Goal: Task Accomplishment & Management: Manage account settings

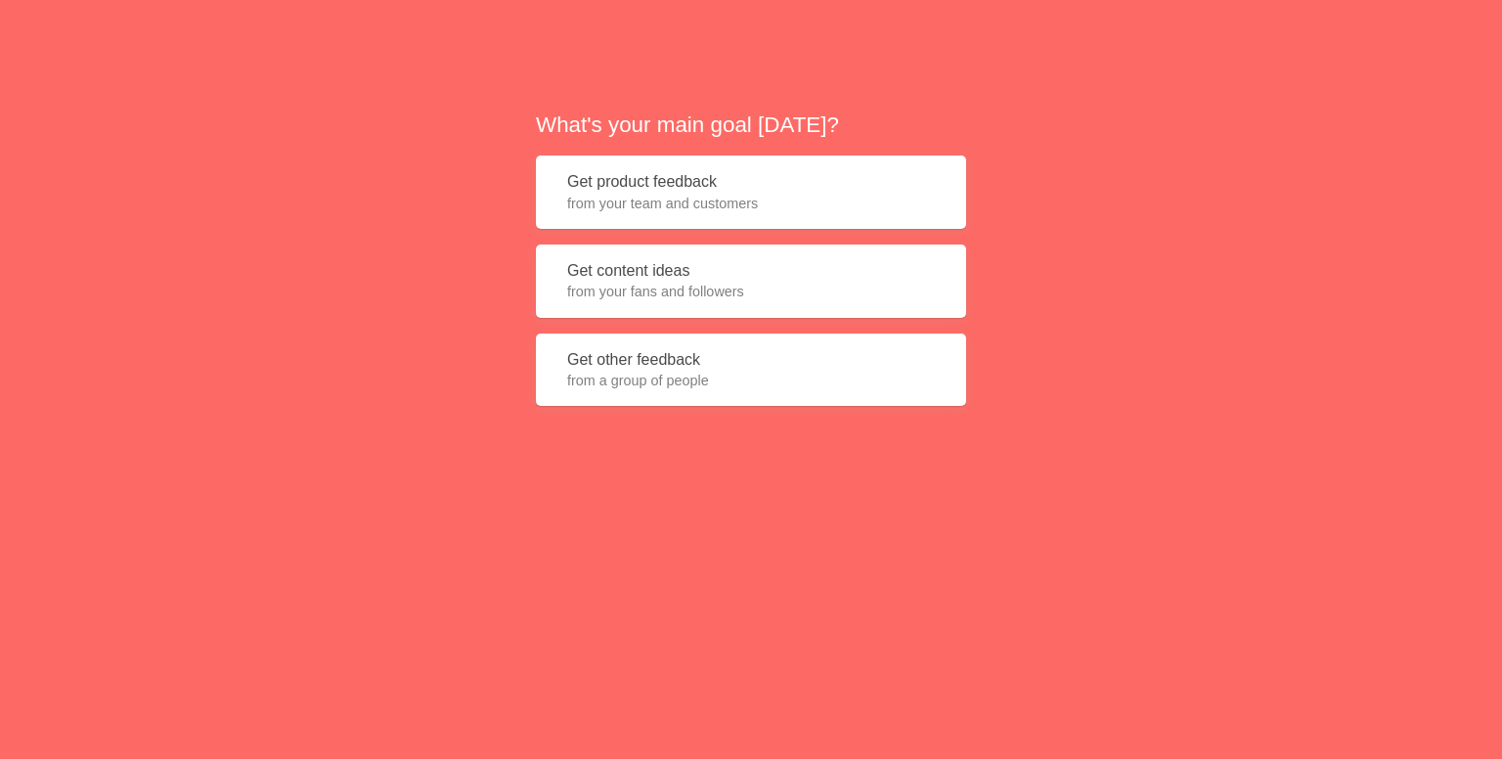
click at [651, 371] on span "from a group of people" at bounding box center [751, 381] width 368 height 20
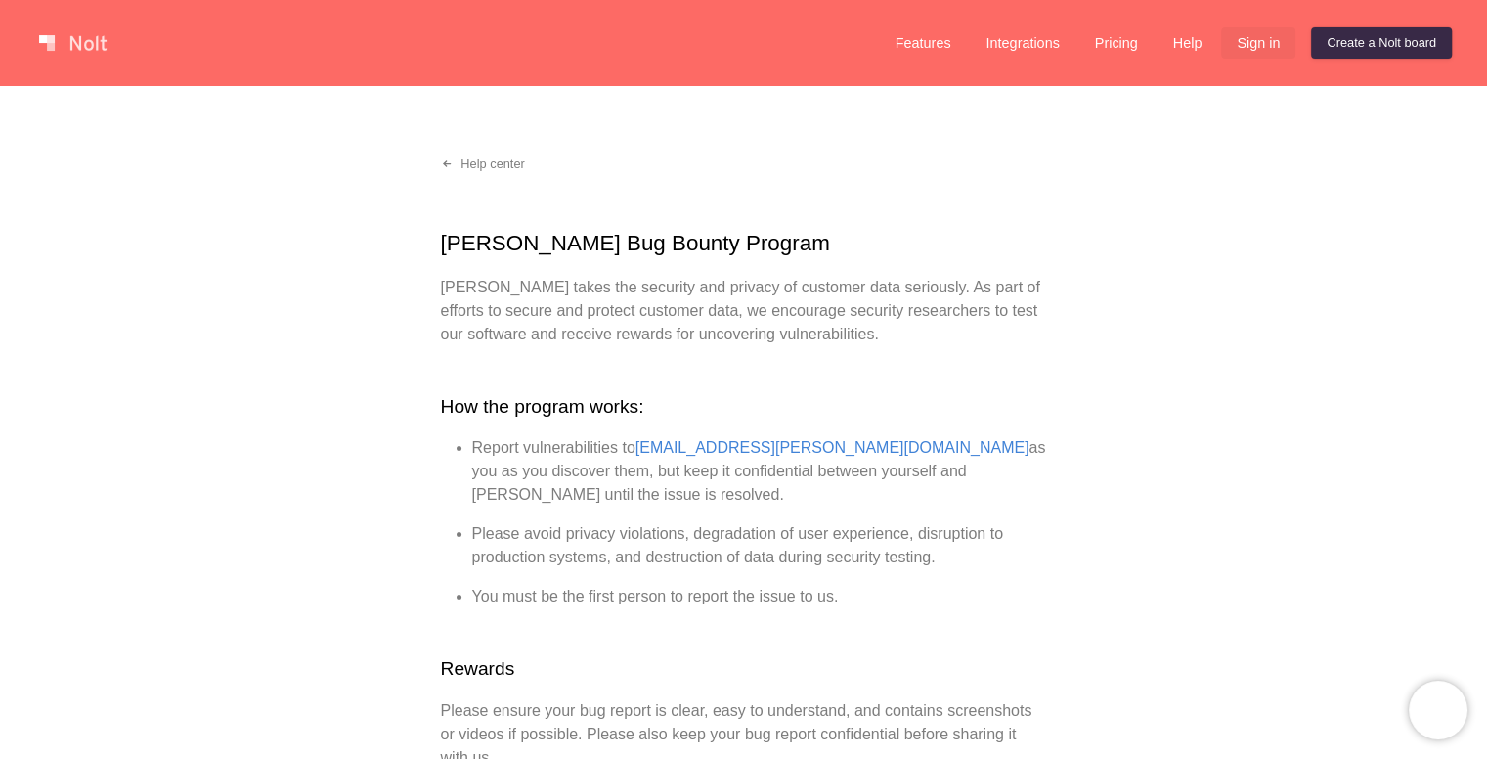
click at [1266, 48] on link "Sign in" at bounding box center [1258, 42] width 74 height 31
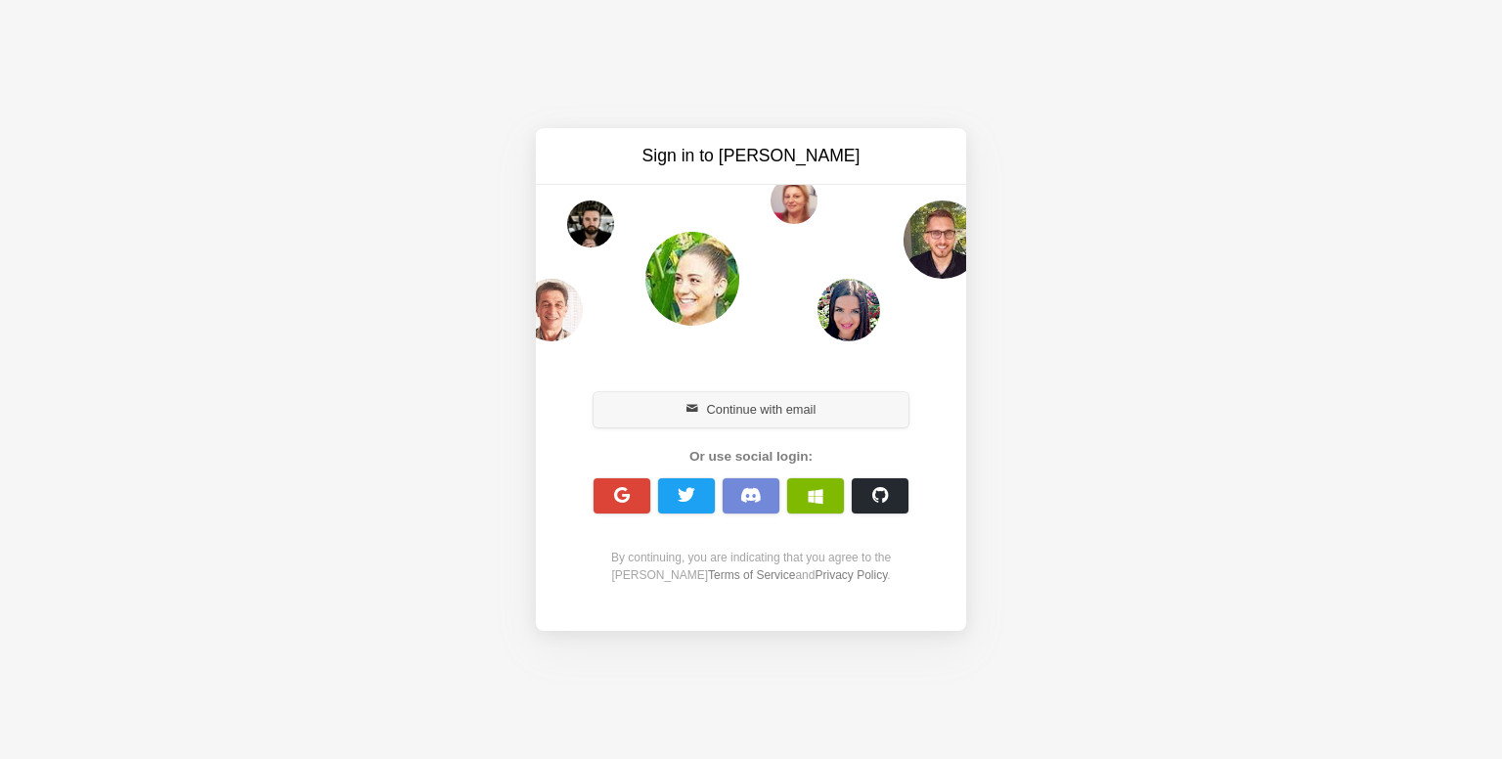
click at [793, 413] on button "Continue with email" at bounding box center [750, 409] width 315 height 35
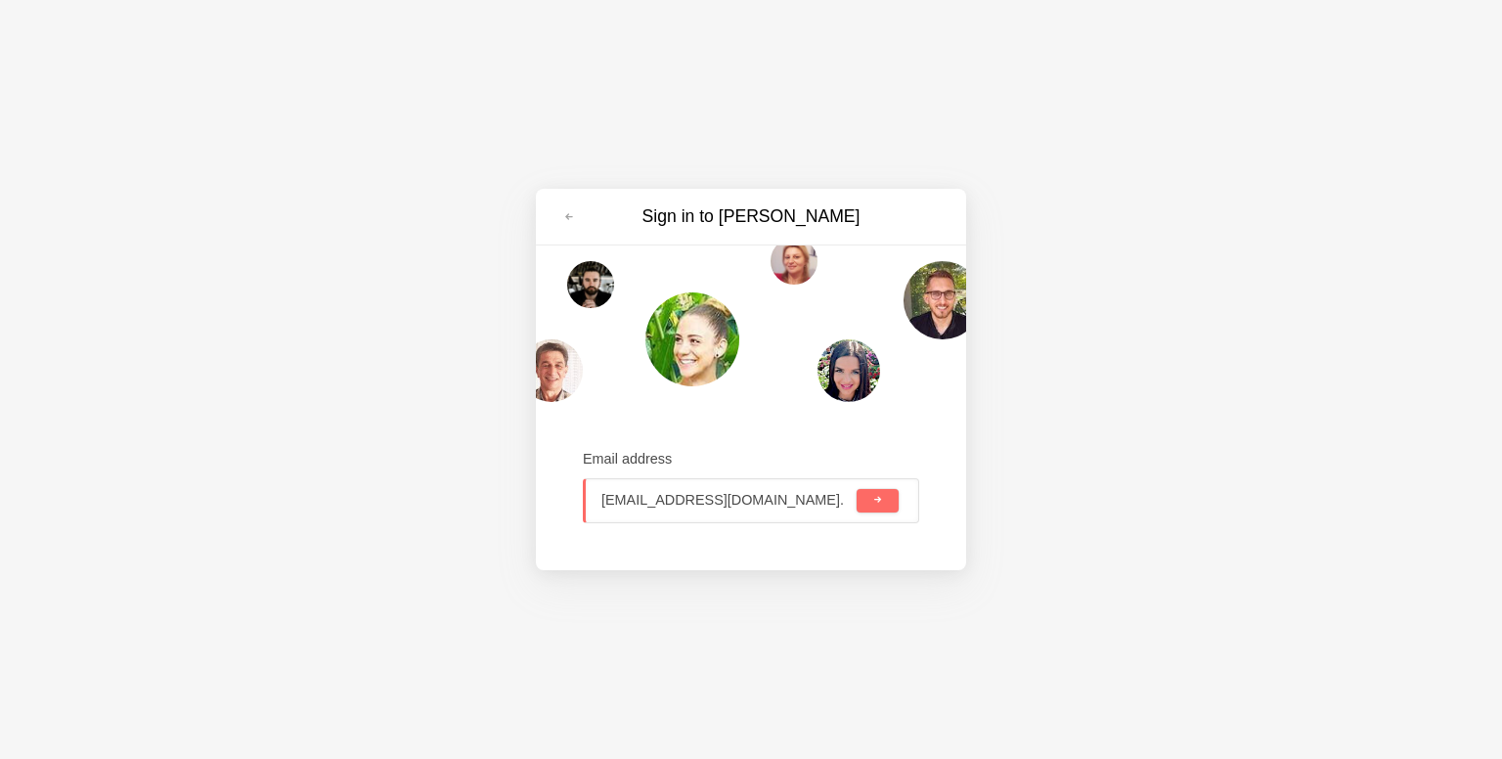
paste input "[DOMAIN_NAME]"
type input "[EMAIL_ADDRESS][DOMAIN_NAME]"
click at [856, 489] on button "submit" at bounding box center [877, 500] width 42 height 23
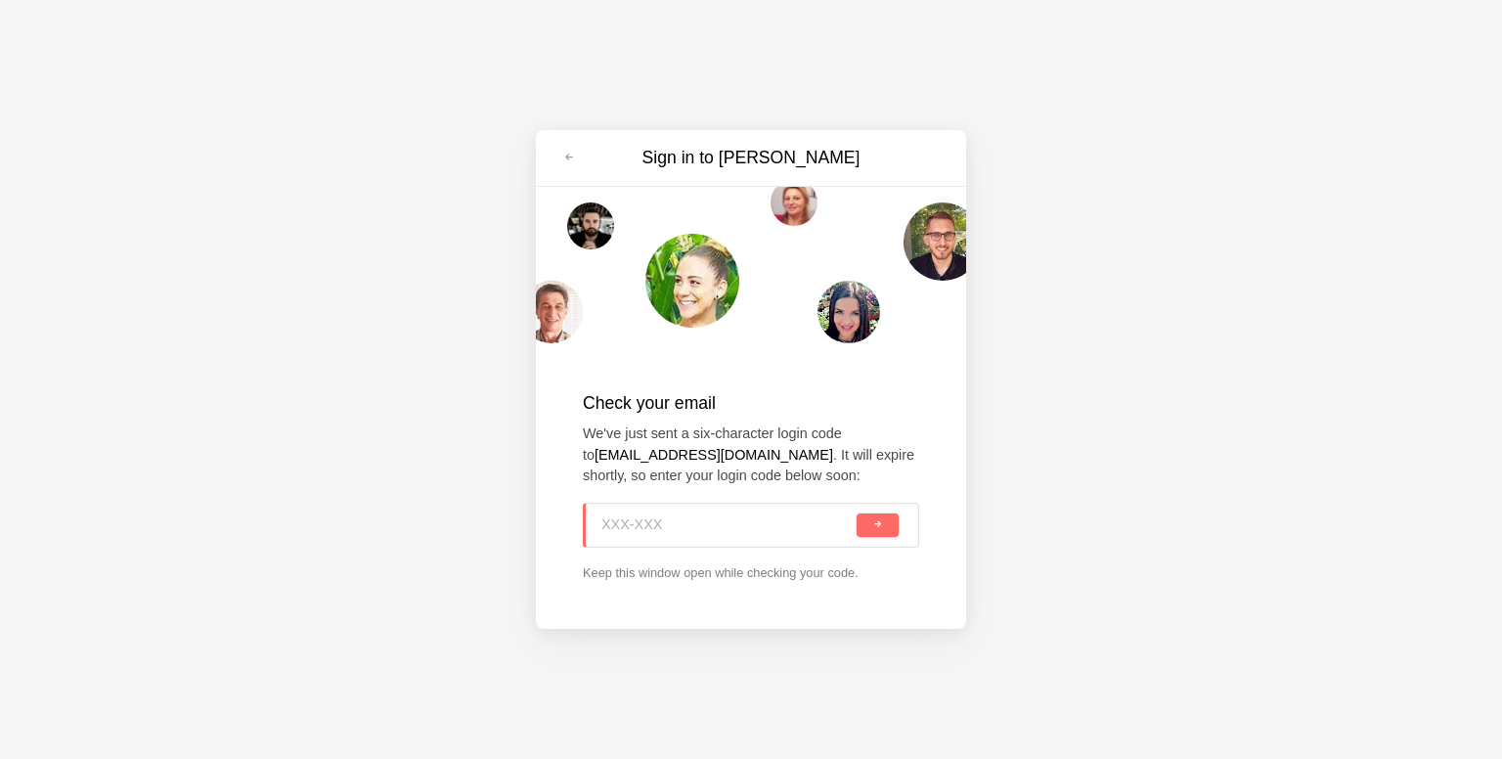
paste input "M97-M3M"
type input "M97-M3M"
click at [856, 513] on button "submit" at bounding box center [877, 524] width 42 height 23
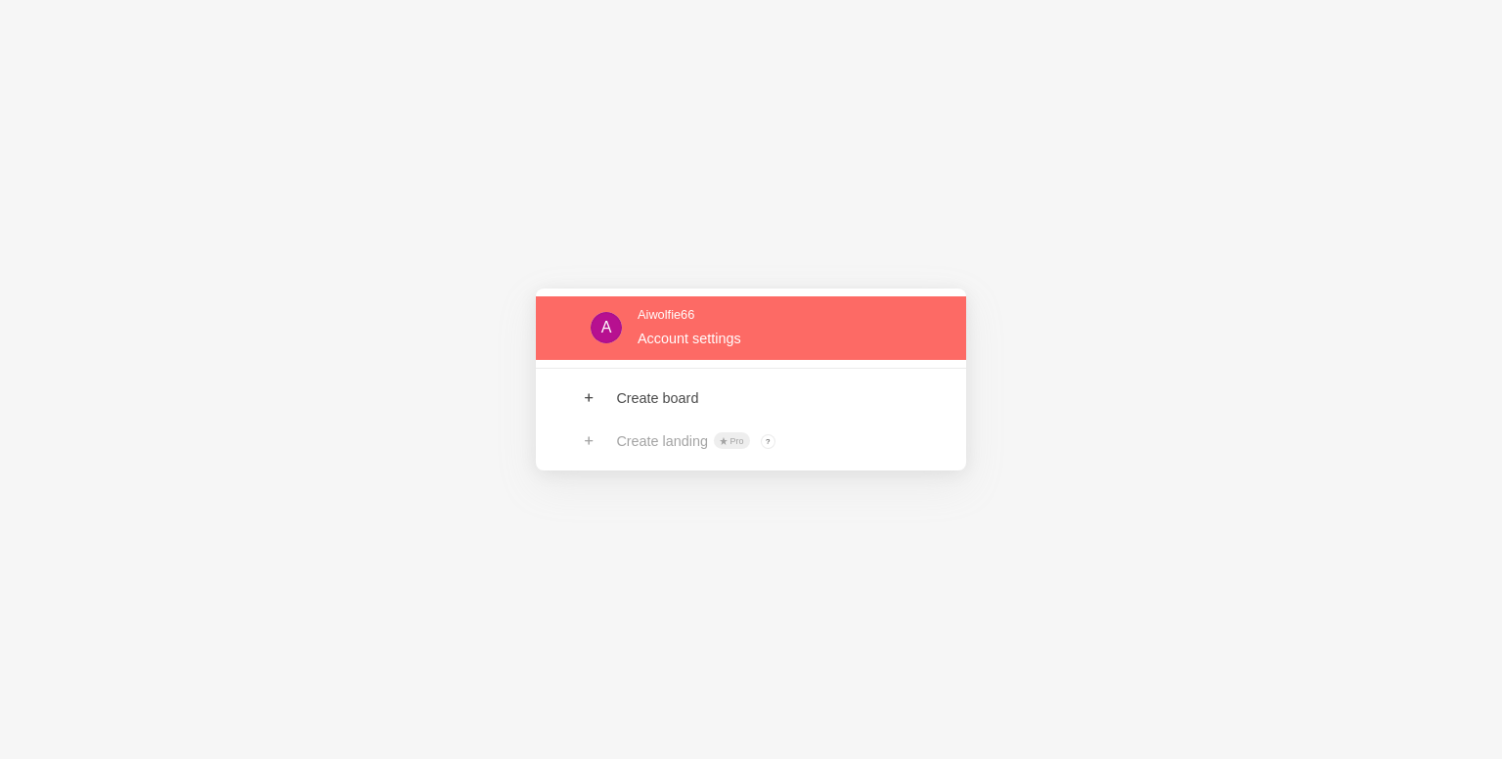
click at [674, 338] on link at bounding box center [751, 328] width 430 height 64
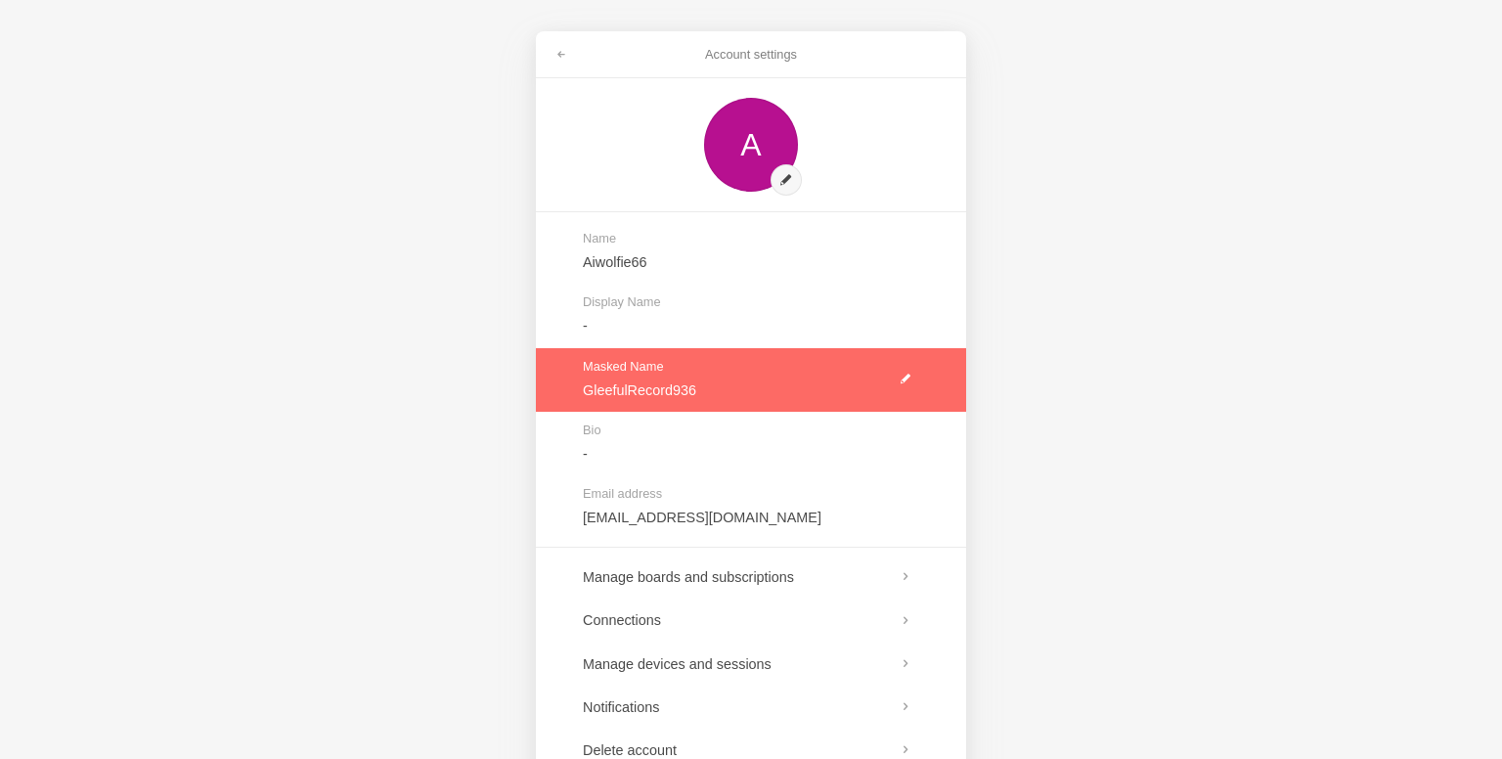
scroll to position [94, 0]
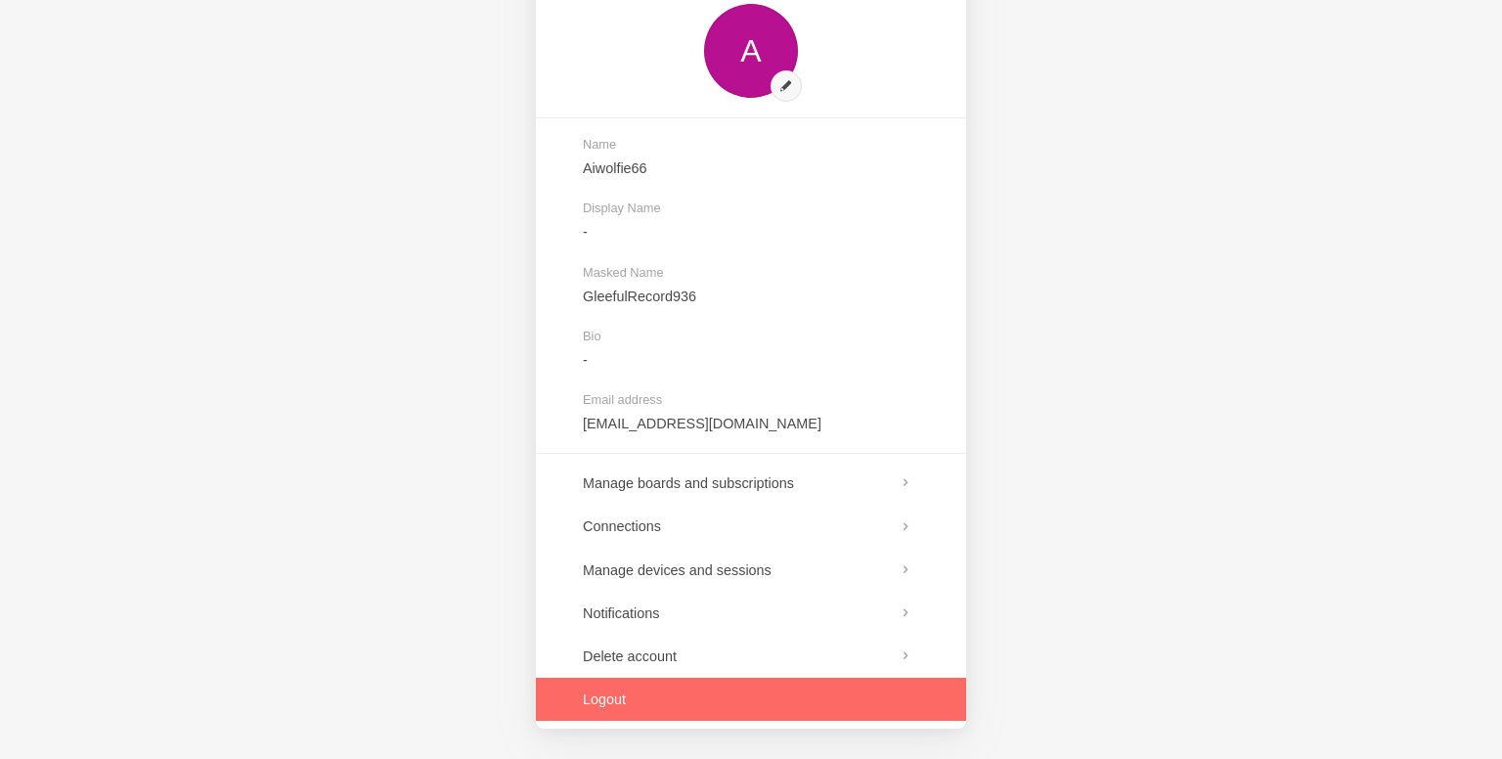
click at [680, 706] on link at bounding box center [751, 698] width 430 height 43
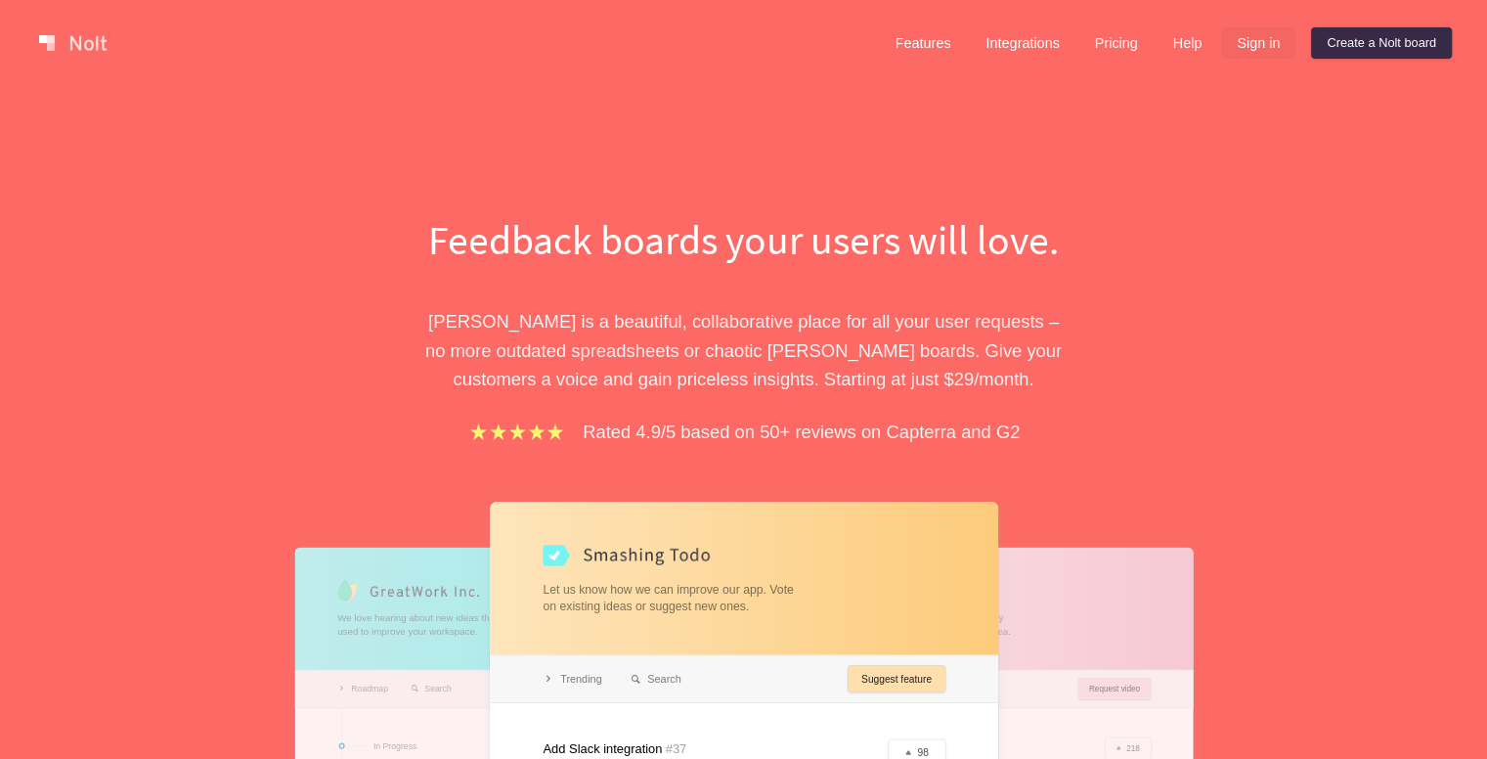
click at [1247, 46] on link "Sign in" at bounding box center [1258, 42] width 74 height 31
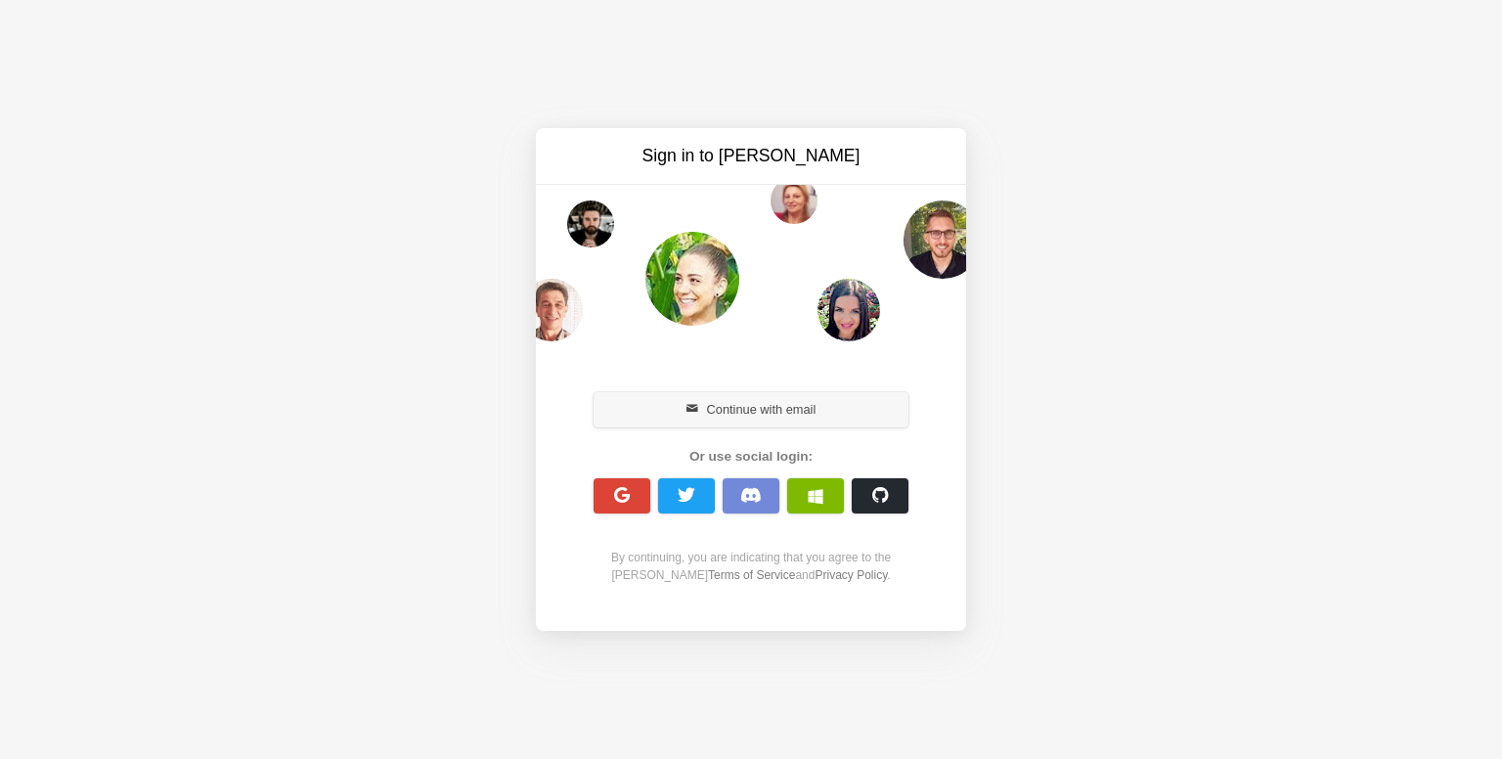
click at [787, 398] on button "Continue with email" at bounding box center [750, 409] width 315 height 35
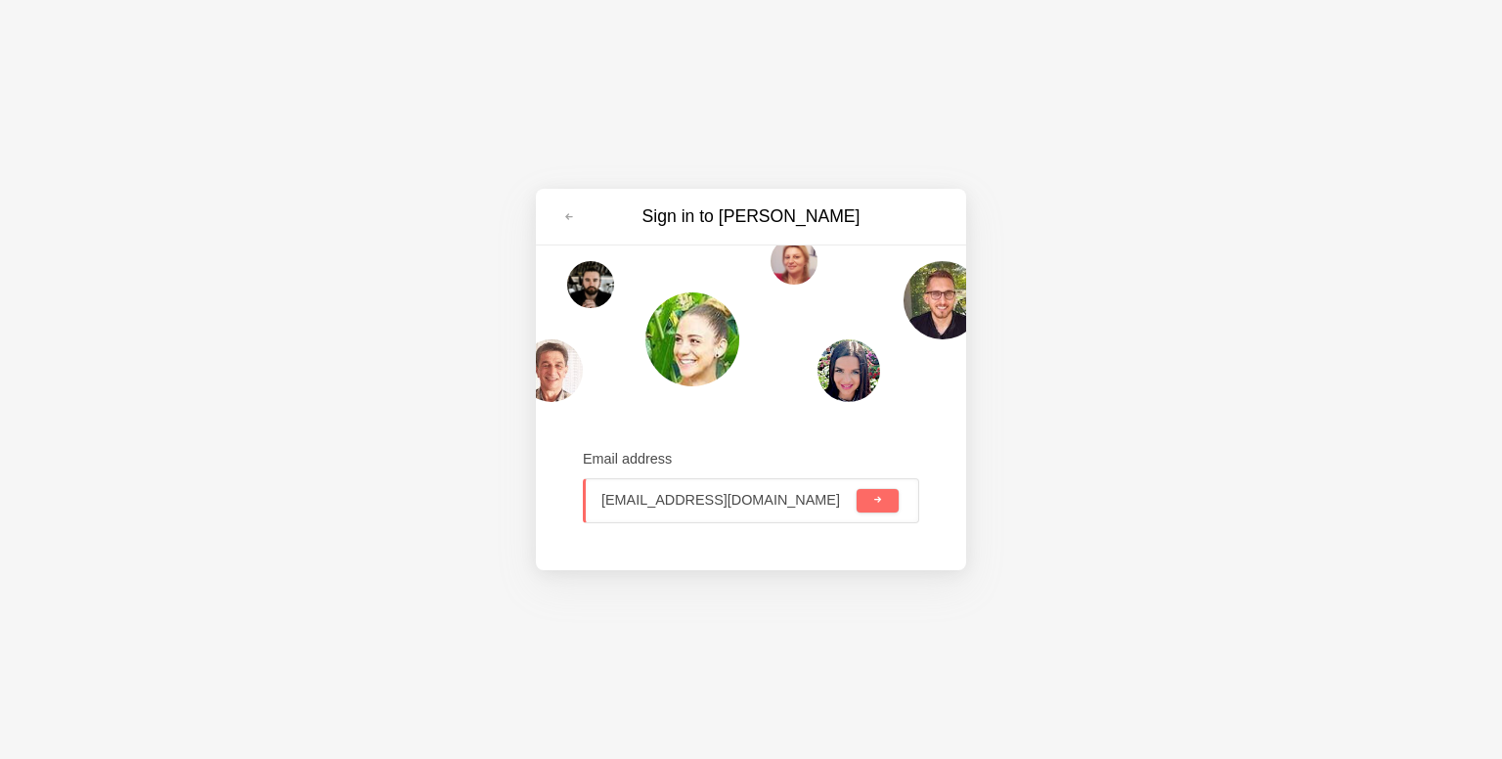
paste input ".[DOMAIN_NAME]"
type input "[EMAIL_ADDRESS][DOMAIN_NAME]"
click at [883, 508] on button "submit" at bounding box center [877, 500] width 42 height 23
